Goal: Communication & Community: Answer question/provide support

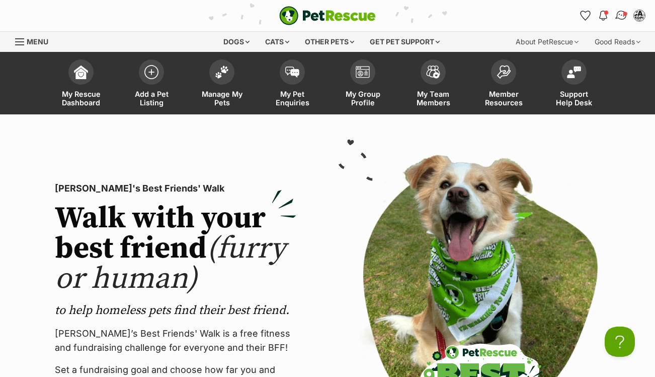
click at [619, 16] on img "Conversations" at bounding box center [622, 15] width 14 height 13
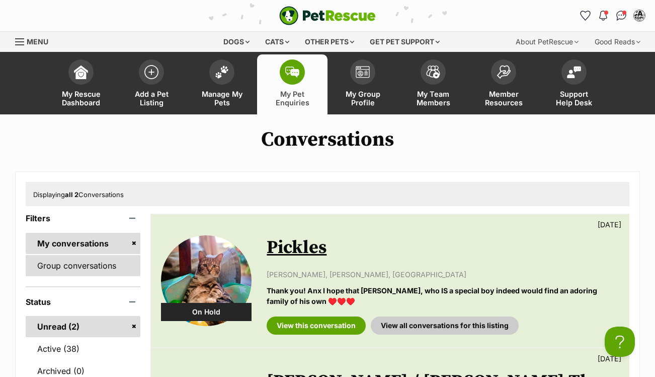
click at [69, 274] on link "Group conversations" at bounding box center [83, 265] width 115 height 21
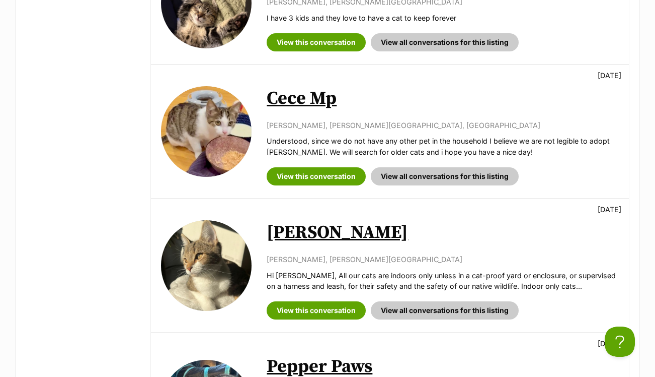
scroll to position [694, 0]
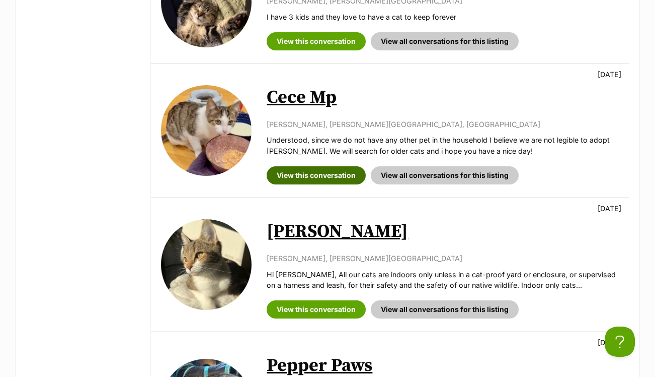
click at [317, 166] on link "View this conversation" at bounding box center [316, 175] width 99 height 18
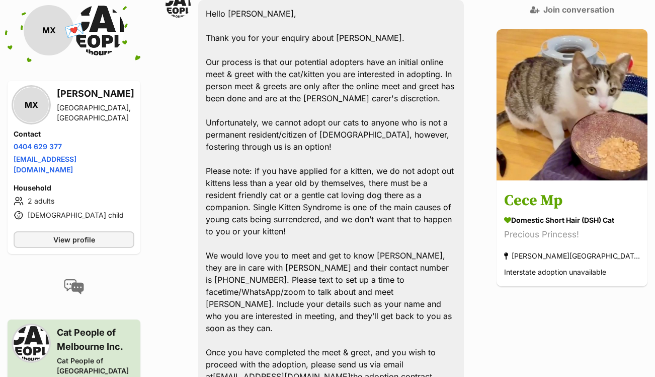
scroll to position [1244, 0]
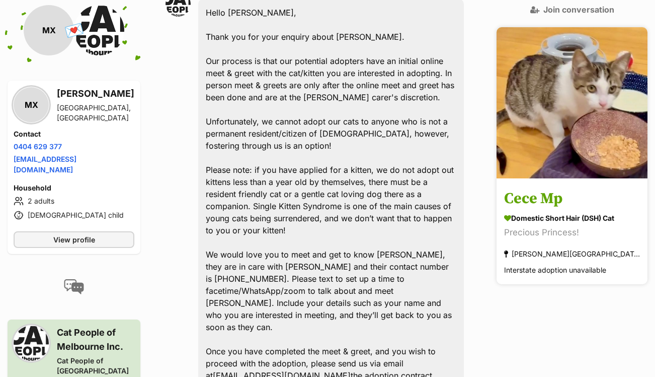
click at [561, 188] on h3 "Cece Mp" at bounding box center [572, 199] width 136 height 23
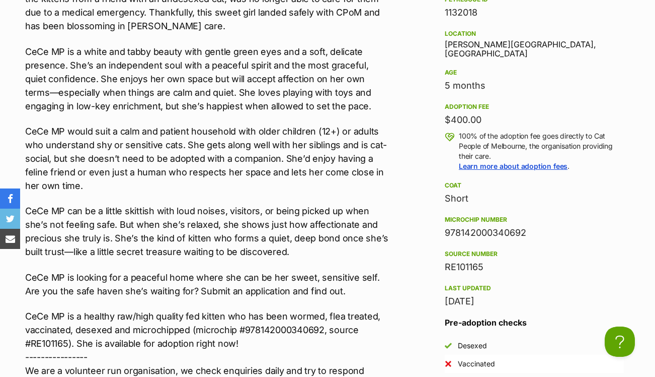
scroll to position [967, 0]
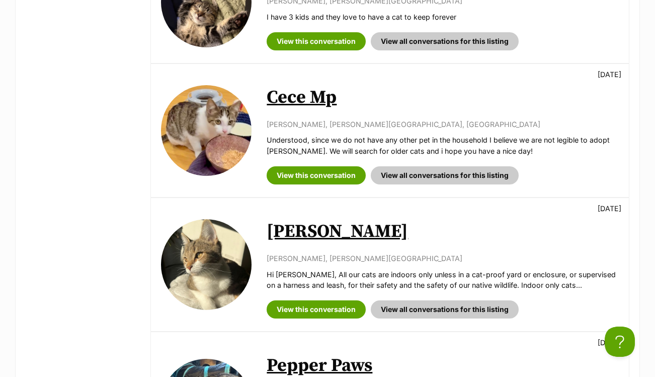
click at [312, 86] on link "Cece Mp" at bounding box center [302, 97] width 70 height 23
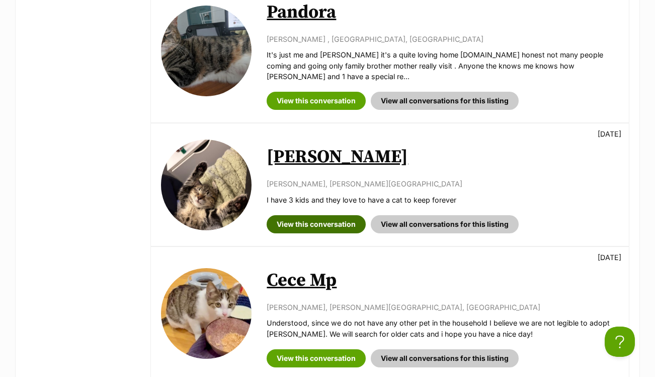
scroll to position [482, 0]
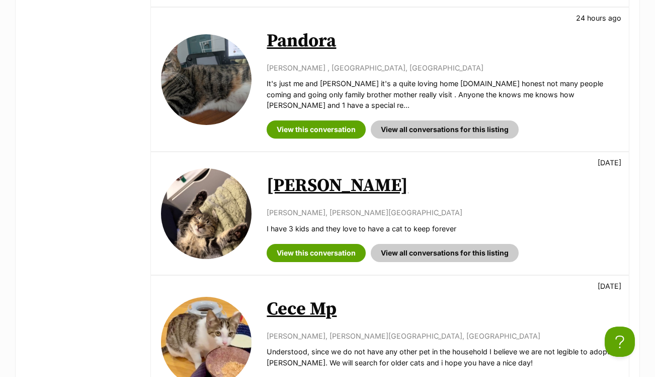
click at [323, 178] on link "[PERSON_NAME]" at bounding box center [337, 185] width 141 height 23
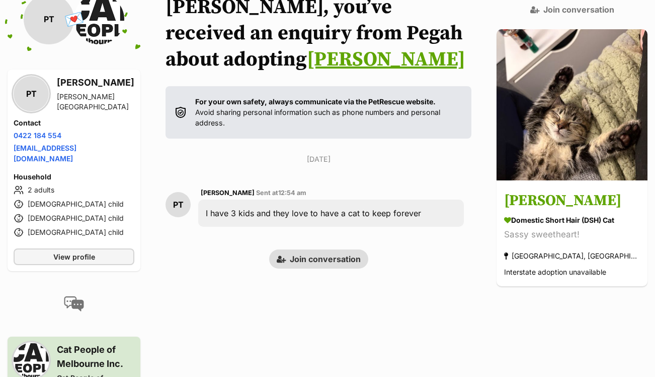
scroll to position [132, 0]
